Goal: Task Accomplishment & Management: Manage account settings

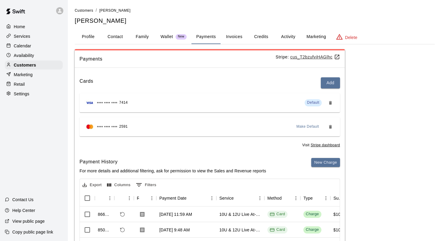
click at [46, 48] on div "Calendar" at bounding box center [34, 45] width 58 height 9
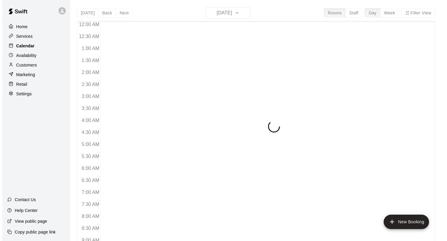
scroll to position [349, 0]
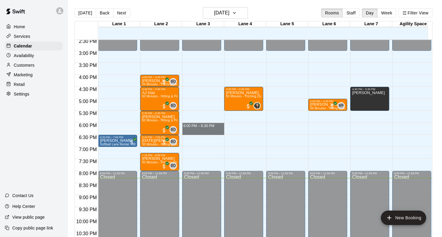
drag, startPoint x: 192, startPoint y: 124, endPoint x: 190, endPoint y: 130, distance: 6.5
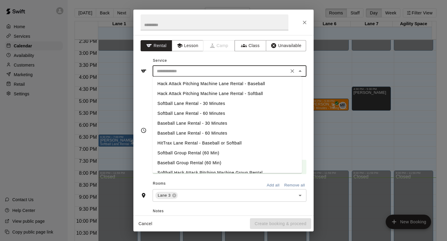
click at [182, 72] on input "text" at bounding box center [220, 72] width 132 height 8
click at [188, 101] on li "Softball Lane Rental - 30 Minutes" at bounding box center [226, 104] width 149 height 10
type input "**********"
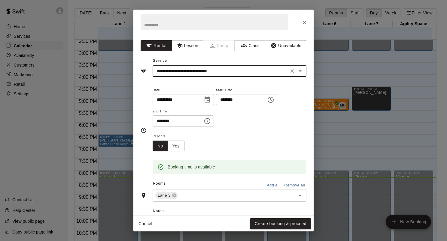
scroll to position [83, 0]
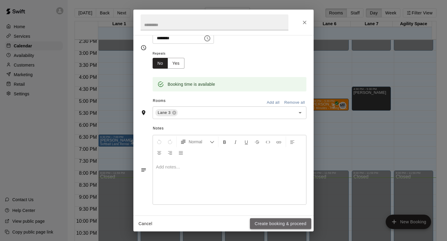
click at [268, 227] on button "Create booking & proceed" at bounding box center [280, 224] width 61 height 11
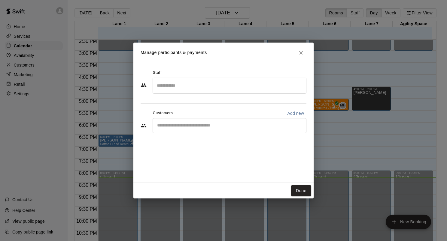
click at [191, 123] on input "Start typing to search customers..." at bounding box center [229, 126] width 148 height 6
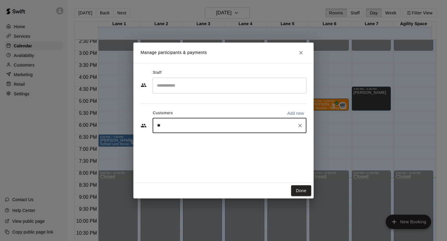
type input "***"
click at [189, 140] on p "[PERSON_NAME]" at bounding box center [187, 139] width 37 height 6
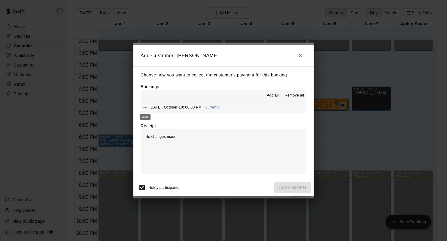
click at [146, 110] on div "Add" at bounding box center [145, 115] width 12 height 11
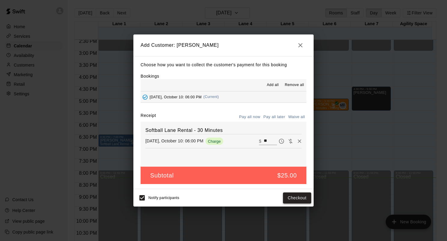
click at [292, 198] on button "Checkout" at bounding box center [297, 198] width 28 height 11
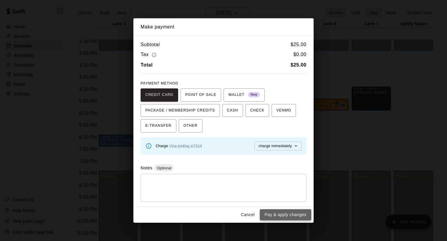
click at [287, 213] on button "Pay & apply changes" at bounding box center [285, 215] width 51 height 11
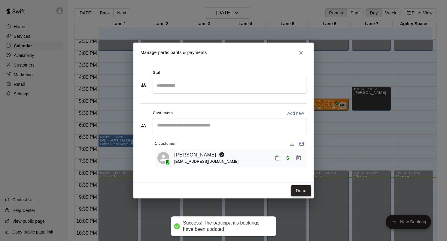
click at [301, 186] on button "Done" at bounding box center [301, 191] width 20 height 11
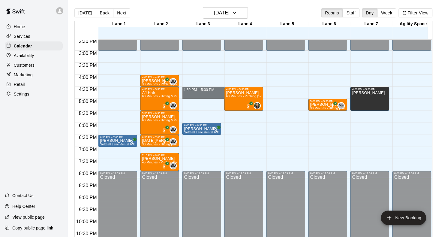
drag, startPoint x: 218, startPoint y: 88, endPoint x: 220, endPoint y: 92, distance: 5.2
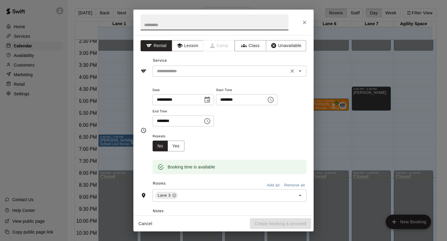
click at [196, 71] on input "text" at bounding box center [220, 72] width 132 height 8
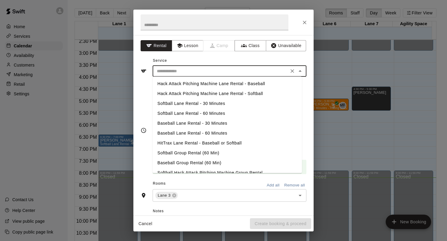
click at [197, 101] on li "Softball Lane Rental - 30 Minutes" at bounding box center [226, 104] width 149 height 10
type input "**********"
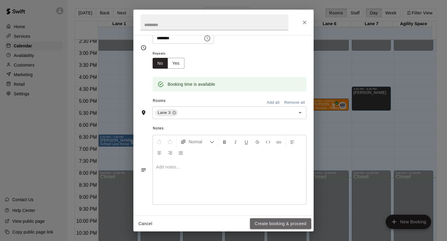
click at [255, 222] on button "Create booking & proceed" at bounding box center [280, 224] width 61 height 11
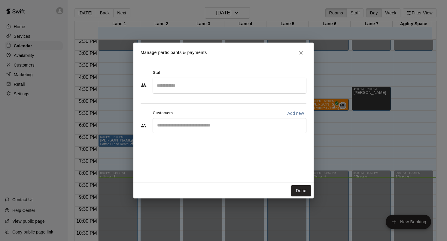
click at [191, 127] on input "Start typing to search customers..." at bounding box center [229, 126] width 148 height 6
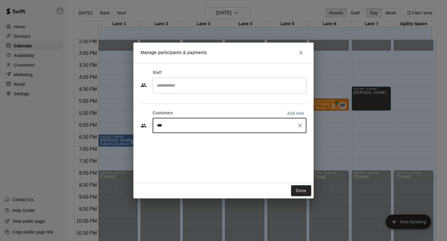
type input "****"
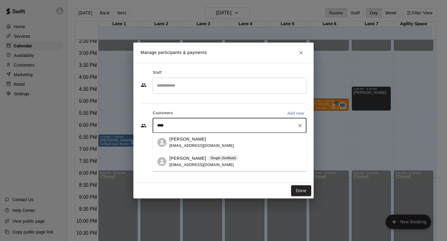
click at [194, 164] on span "[EMAIL_ADDRESS][DOMAIN_NAME]" at bounding box center [201, 165] width 65 height 4
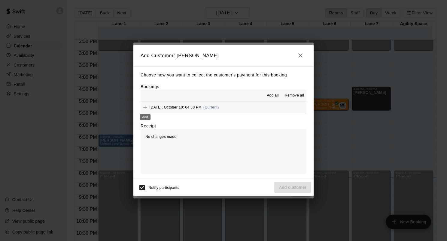
click at [145, 109] on icon "Add" at bounding box center [145, 108] width 4 height 4
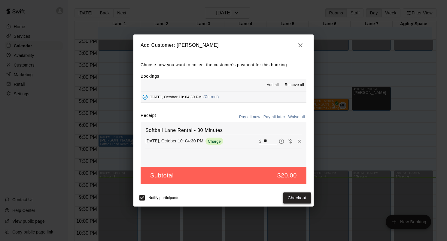
click at [298, 201] on button "Checkout" at bounding box center [297, 198] width 28 height 11
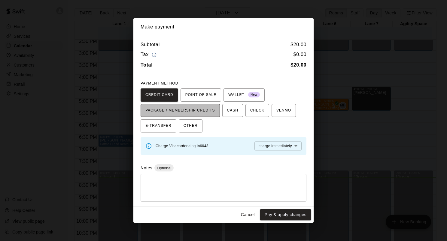
click at [202, 113] on span "PACKAGE / MEMBERSHIP CREDITS" at bounding box center [180, 111] width 70 height 10
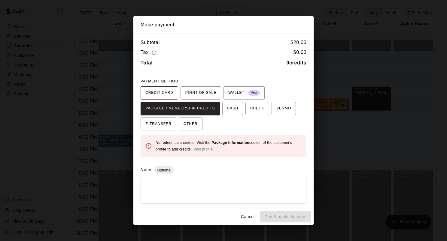
click at [158, 97] on span "CREDIT CARD" at bounding box center [159, 93] width 28 height 10
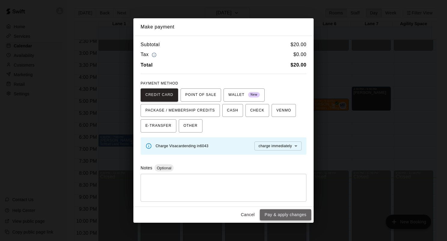
click at [280, 212] on button "Pay & apply changes" at bounding box center [285, 215] width 51 height 11
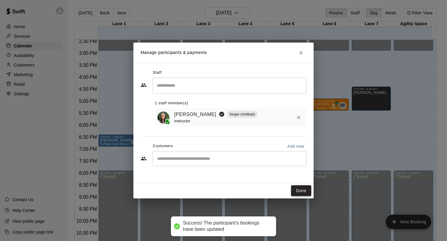
click at [299, 192] on button "Done" at bounding box center [301, 191] width 20 height 11
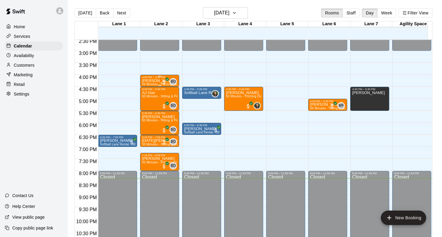
click at [156, 81] on p "[PERSON_NAME]" at bounding box center [159, 81] width 35 height 0
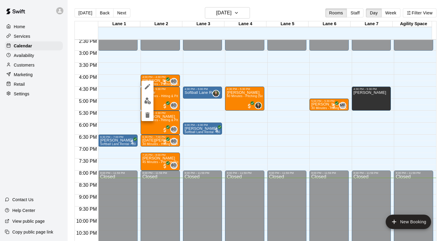
click at [175, 96] on div at bounding box center [223, 120] width 447 height 241
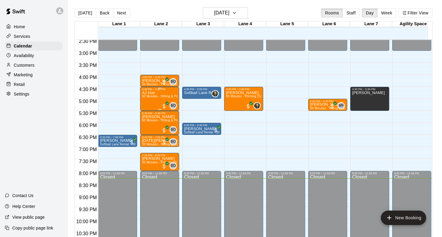
click at [173, 95] on span "60 Minutes - Hitting & Pitching (Baseball)" at bounding box center [171, 96] width 59 height 3
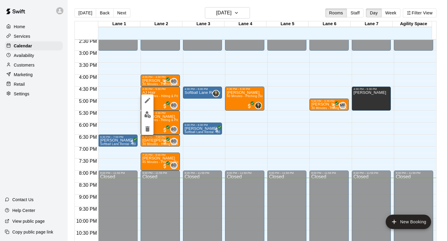
click at [152, 111] on button "edit" at bounding box center [147, 115] width 12 height 12
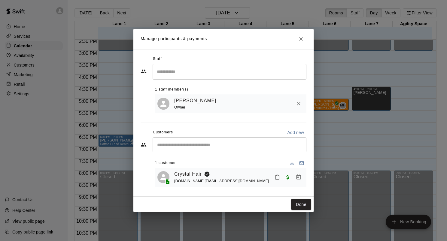
click at [276, 179] on icon "Mark attendance" at bounding box center [276, 177] width 5 height 5
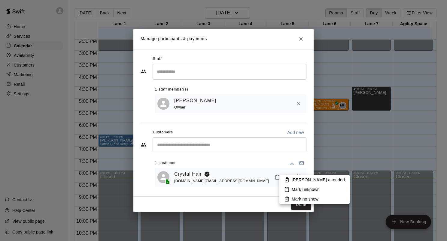
click at [283, 183] on li "[PERSON_NAME] attended" at bounding box center [314, 180] width 70 height 10
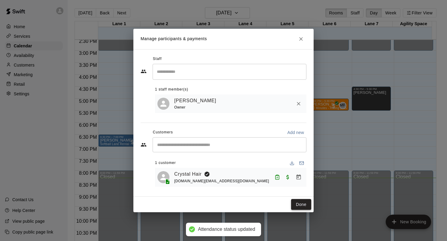
click at [302, 212] on div "Done" at bounding box center [223, 205] width 180 height 16
click at [305, 203] on button "Done" at bounding box center [301, 204] width 20 height 11
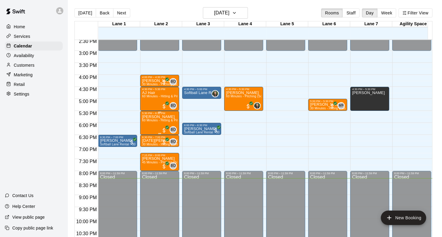
click at [163, 117] on p "[PERSON_NAME]" at bounding box center [159, 117] width 35 height 0
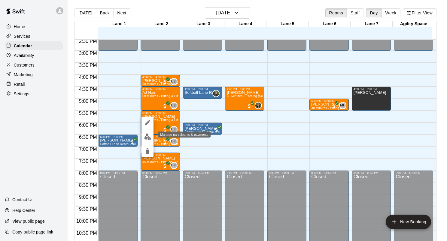
click at [142, 135] on button "edit" at bounding box center [147, 137] width 12 height 12
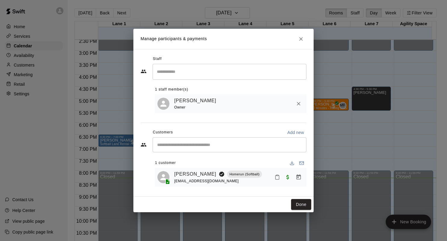
click at [276, 180] on icon "Mark attendance" at bounding box center [277, 178] width 4 height 4
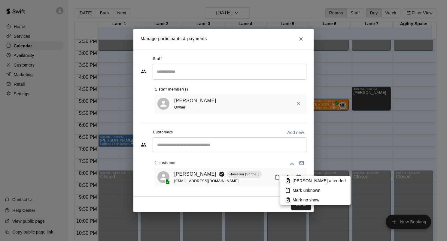
click at [283, 179] on li "[PERSON_NAME] attended" at bounding box center [315, 181] width 70 height 10
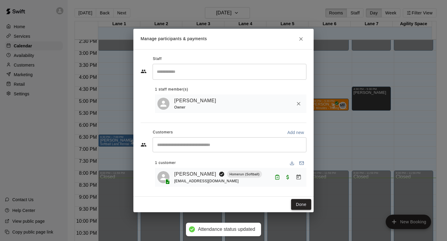
click at [299, 204] on button "Done" at bounding box center [301, 204] width 20 height 11
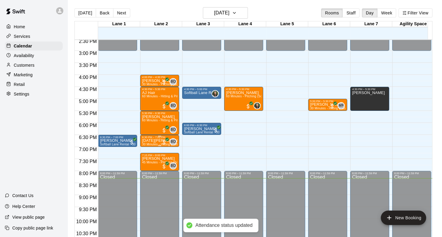
click at [155, 143] on span "30 Minutes - Hitting (Softball)" at bounding box center [163, 144] width 42 height 3
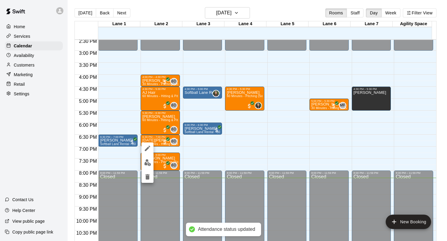
click at [152, 162] on button "edit" at bounding box center [147, 163] width 12 height 12
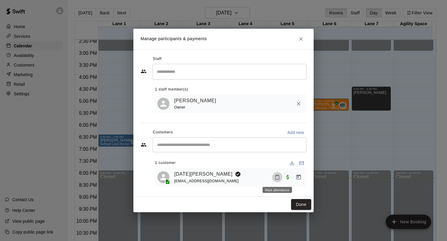
click at [276, 177] on icon "Mark attendance" at bounding box center [276, 177] width 5 height 5
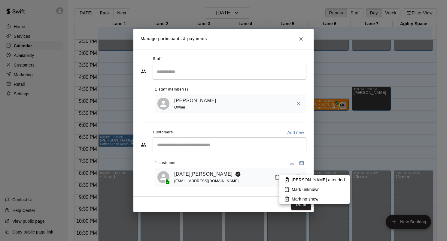
click at [287, 178] on icon at bounding box center [286, 179] width 5 height 5
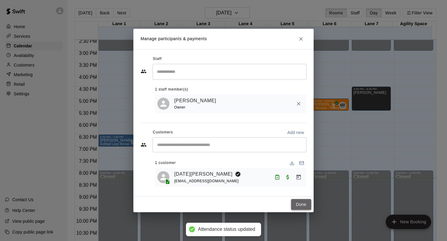
click at [296, 201] on button "Done" at bounding box center [301, 204] width 20 height 11
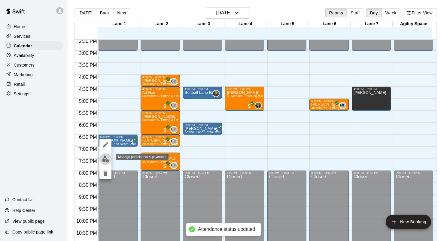
click at [103, 155] on button "edit" at bounding box center [105, 159] width 12 height 12
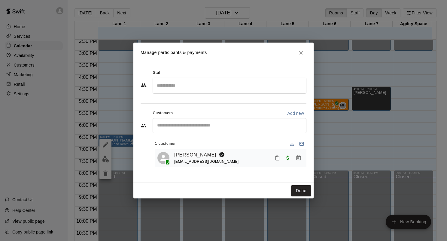
click at [281, 162] on div at bounding box center [288, 158] width 32 height 11
click at [279, 160] on icon "Mark attendance" at bounding box center [277, 158] width 4 height 4
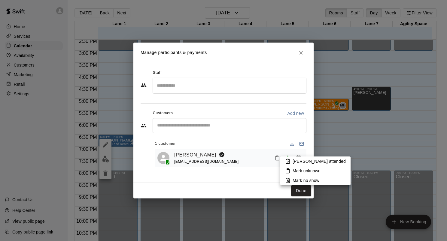
click at [283, 163] on li "[PERSON_NAME] attended" at bounding box center [315, 162] width 70 height 10
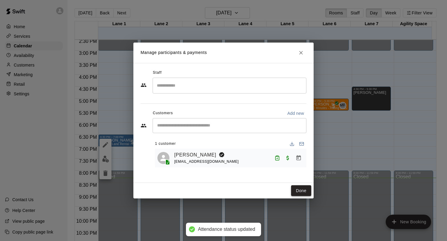
click at [294, 188] on button "Done" at bounding box center [301, 191] width 20 height 11
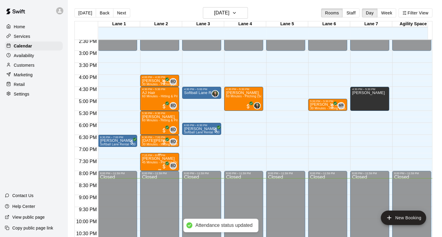
click at [168, 155] on div "7:15 PM – 8:00 PM" at bounding box center [159, 155] width 35 height 3
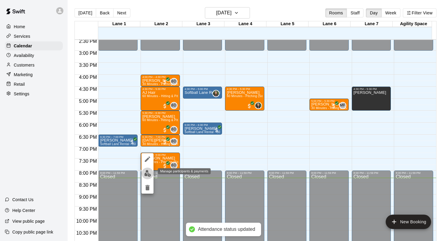
click at [149, 173] on img "edit" at bounding box center [147, 173] width 7 height 7
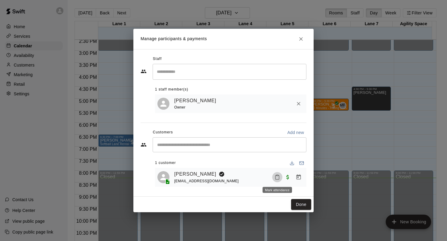
click at [279, 174] on button "Mark attendance" at bounding box center [277, 177] width 10 height 10
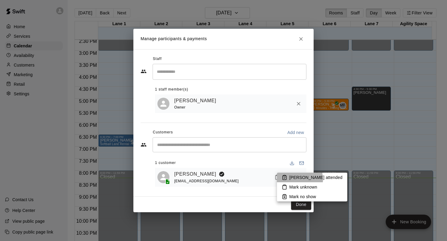
click at [286, 180] on icon at bounding box center [284, 177] width 5 height 5
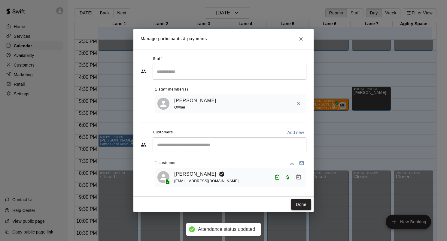
click at [299, 204] on button "Done" at bounding box center [301, 204] width 20 height 11
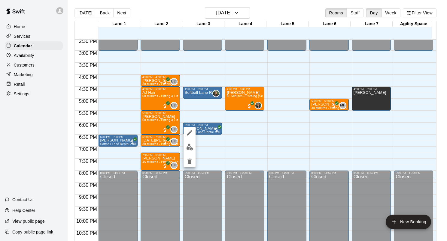
click at [191, 147] on img "edit" at bounding box center [189, 147] width 7 height 7
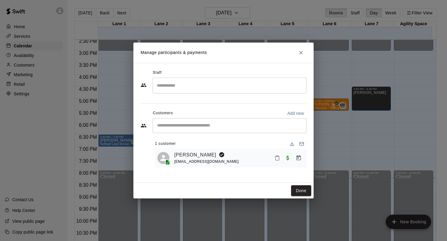
click at [274, 158] on icon "Mark attendance" at bounding box center [276, 157] width 5 height 5
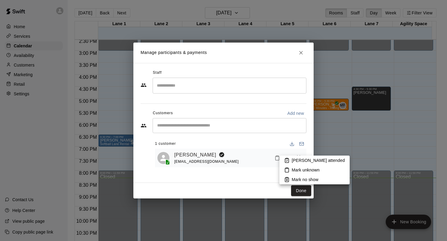
click at [281, 161] on li "[PERSON_NAME] attended" at bounding box center [314, 161] width 70 height 10
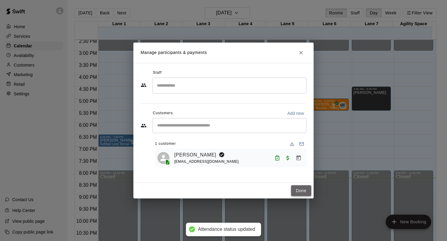
click at [301, 189] on button "Done" at bounding box center [301, 191] width 20 height 11
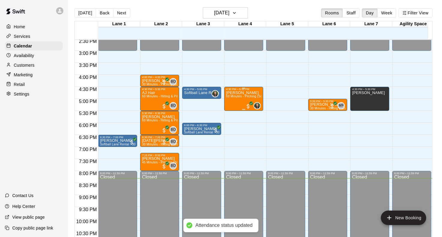
click at [257, 95] on span "60 Minutes - Pitching (Softball)" at bounding box center [248, 96] width 44 height 3
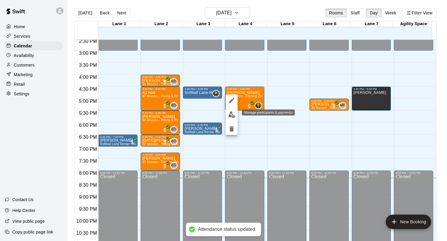
click at [230, 114] on img "edit" at bounding box center [231, 114] width 7 height 7
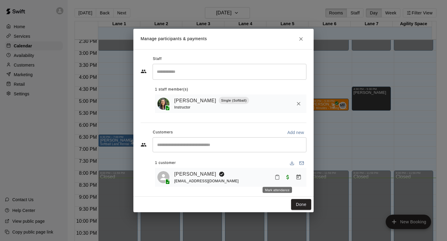
click at [274, 179] on button "Mark attendance" at bounding box center [277, 177] width 10 height 10
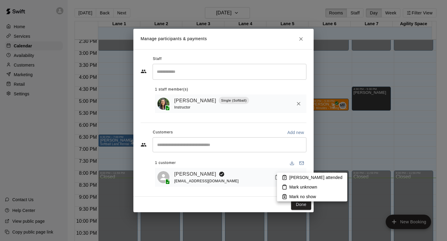
click at [282, 179] on icon at bounding box center [284, 178] width 4 height 4
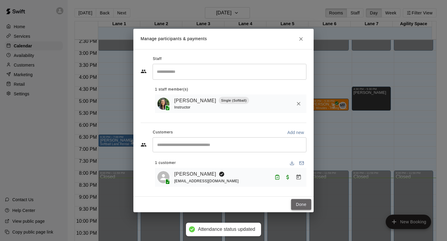
click at [300, 202] on button "Done" at bounding box center [301, 204] width 20 height 11
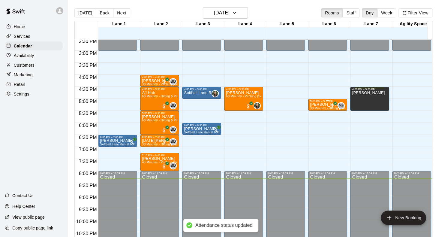
click at [319, 104] on p "[PERSON_NAME]" at bounding box center [327, 104] width 35 height 0
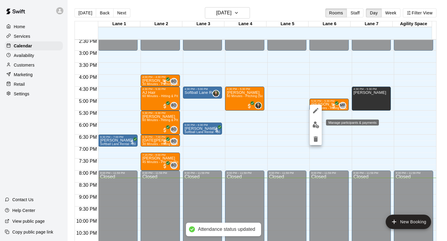
click at [312, 127] on img "edit" at bounding box center [315, 125] width 7 height 7
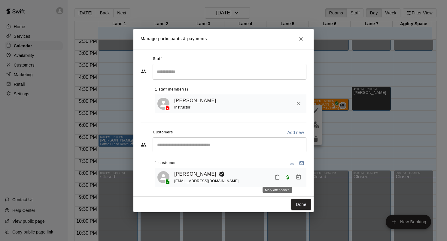
click at [278, 178] on icon "Mark attendance" at bounding box center [276, 177] width 5 height 5
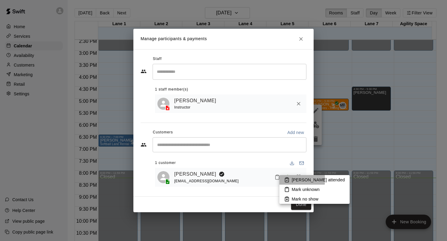
click at [287, 180] on icon at bounding box center [286, 179] width 5 height 5
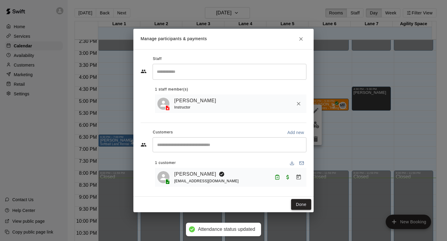
click at [297, 201] on button "Done" at bounding box center [301, 204] width 20 height 11
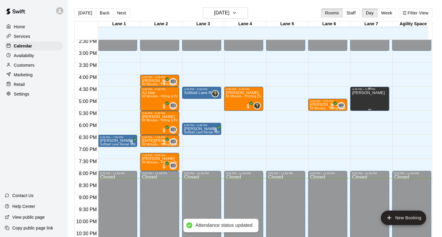
click at [365, 99] on div "[PERSON_NAME]" at bounding box center [368, 209] width 33 height 237
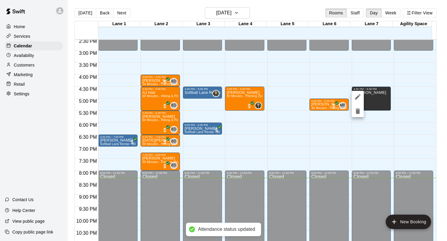
click at [336, 146] on div at bounding box center [223, 120] width 447 height 241
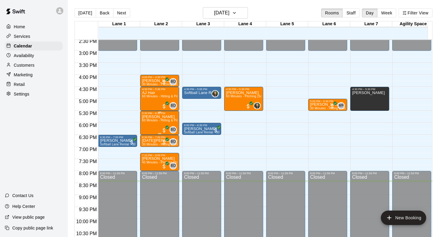
click at [164, 119] on span "60 Minutes - Hitting & Pitching (Softball)" at bounding box center [170, 120] width 57 height 3
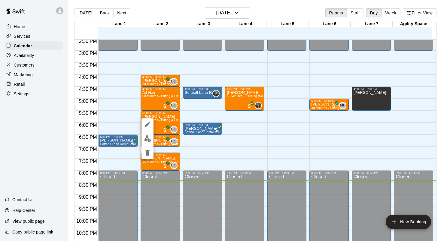
click at [162, 125] on div at bounding box center [223, 120] width 447 height 241
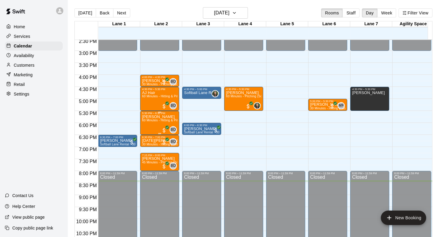
click at [155, 117] on p "[PERSON_NAME]" at bounding box center [159, 117] width 35 height 0
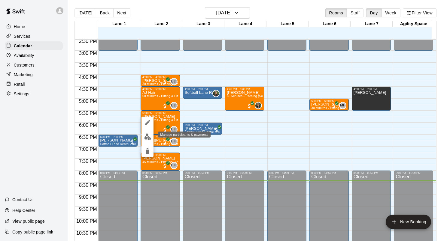
click at [150, 137] on img "edit" at bounding box center [147, 137] width 7 height 7
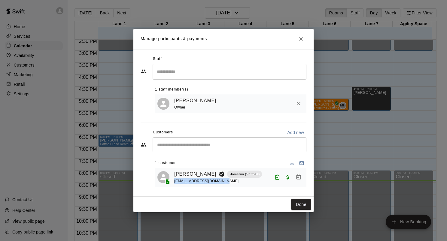
drag, startPoint x: 223, startPoint y: 184, endPoint x: 174, endPoint y: 179, distance: 49.7
click at [174, 179] on div "[PERSON_NAME] (Softball) [EMAIL_ADDRESS][DOMAIN_NAME]" at bounding box center [230, 178] width 146 height 14
copy span "[EMAIL_ADDRESS][DOMAIN_NAME]"
click at [298, 205] on button "Done" at bounding box center [301, 204] width 20 height 11
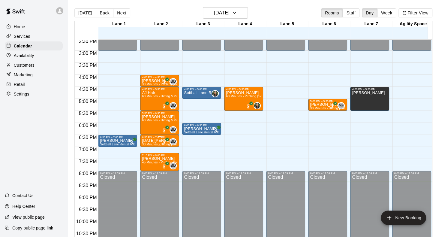
click at [158, 140] on p "[DATE][PERSON_NAME]" at bounding box center [159, 140] width 35 height 0
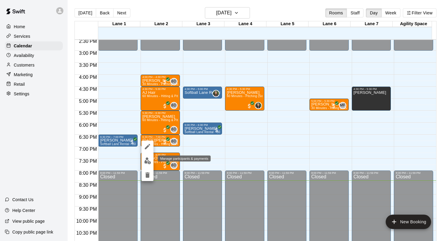
click at [147, 160] on img "edit" at bounding box center [147, 161] width 7 height 7
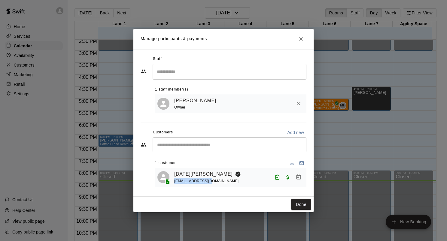
drag, startPoint x: 223, startPoint y: 182, endPoint x: 174, endPoint y: 183, distance: 48.6
click at [174, 183] on div "[DATE][PERSON_NAME] [EMAIL_ADDRESS][DOMAIN_NAME]" at bounding box center [239, 178] width 130 height 14
copy span "[EMAIL_ADDRESS][DOMAIN_NAME]"
click at [301, 204] on button "Done" at bounding box center [301, 204] width 20 height 11
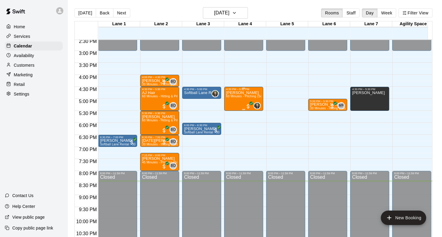
click at [239, 93] on p "[PERSON_NAME]" at bounding box center [243, 93] width 35 height 0
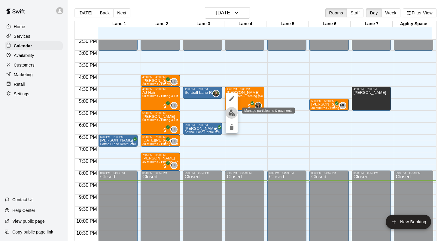
click at [230, 114] on img "edit" at bounding box center [231, 113] width 7 height 7
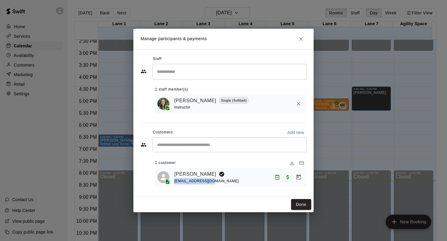
drag, startPoint x: 223, startPoint y: 183, endPoint x: 174, endPoint y: 182, distance: 49.5
click at [174, 182] on div "[PERSON_NAME] [EMAIL_ADDRESS][DOMAIN_NAME]" at bounding box center [230, 178] width 146 height 14
copy span "[EMAIL_ADDRESS][DOMAIN_NAME]"
click at [304, 209] on button "Done" at bounding box center [301, 204] width 20 height 11
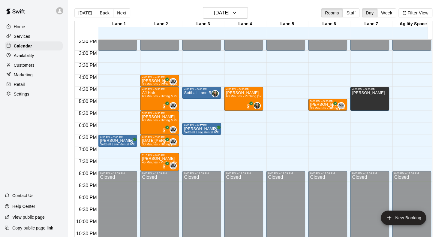
click at [206, 131] on span "Softball Lane Rental - 30 Minutes" at bounding box center [208, 132] width 48 height 3
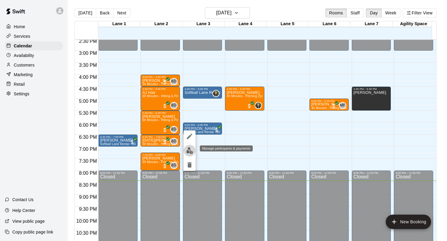
click at [190, 149] on img "edit" at bounding box center [189, 150] width 7 height 7
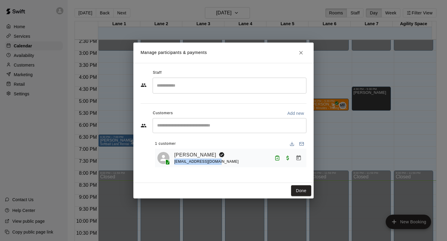
drag, startPoint x: 226, startPoint y: 166, endPoint x: 175, endPoint y: 165, distance: 50.7
click at [175, 165] on div "[PERSON_NAME] [EMAIL_ADDRESS][DOMAIN_NAME]" at bounding box center [239, 158] width 130 height 14
copy span "[EMAIL_ADDRESS][DOMAIN_NAME]"
